Goal: Learn about a topic

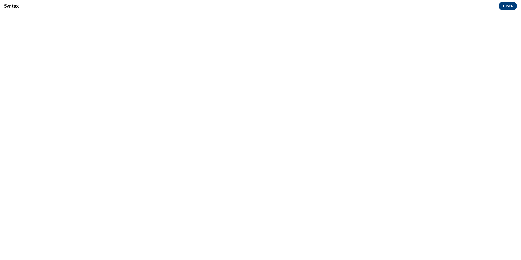
scroll to position [272, 0]
click at [505, 6] on button "Close" at bounding box center [508, 6] width 18 height 9
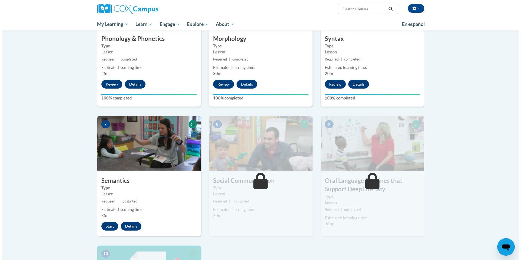
scroll to position [354, 0]
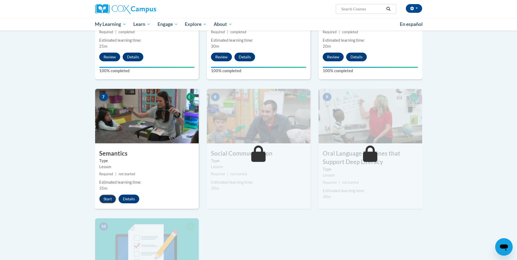
click at [108, 198] on button "Start" at bounding box center [107, 199] width 17 height 9
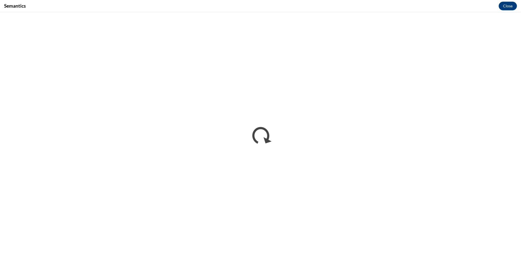
scroll to position [0, 0]
